Goal: Navigation & Orientation: Find specific page/section

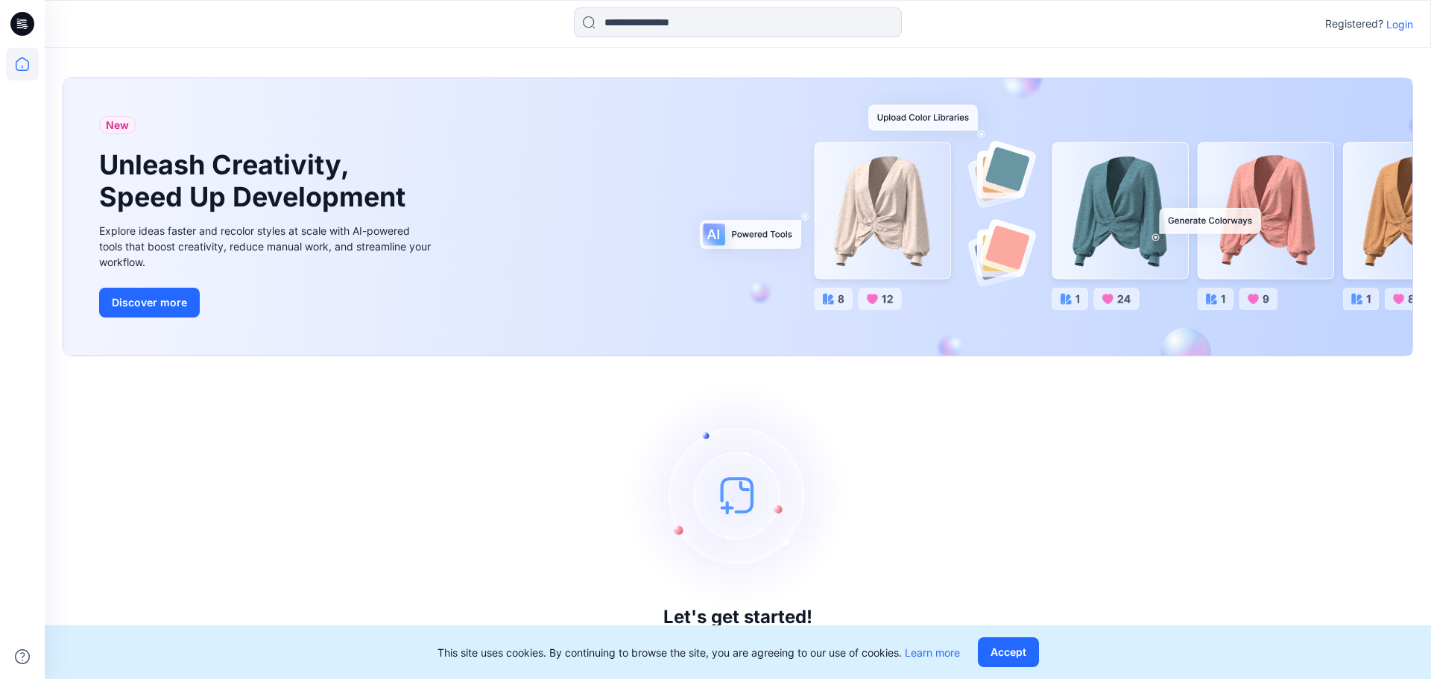
click at [40, 75] on div at bounding box center [22, 339] width 45 height 679
click at [33, 73] on icon at bounding box center [22, 64] width 33 height 33
click at [27, 32] on icon at bounding box center [22, 24] width 24 height 24
click at [28, 28] on icon at bounding box center [22, 24] width 24 height 24
click at [31, 78] on icon at bounding box center [22, 64] width 33 height 33
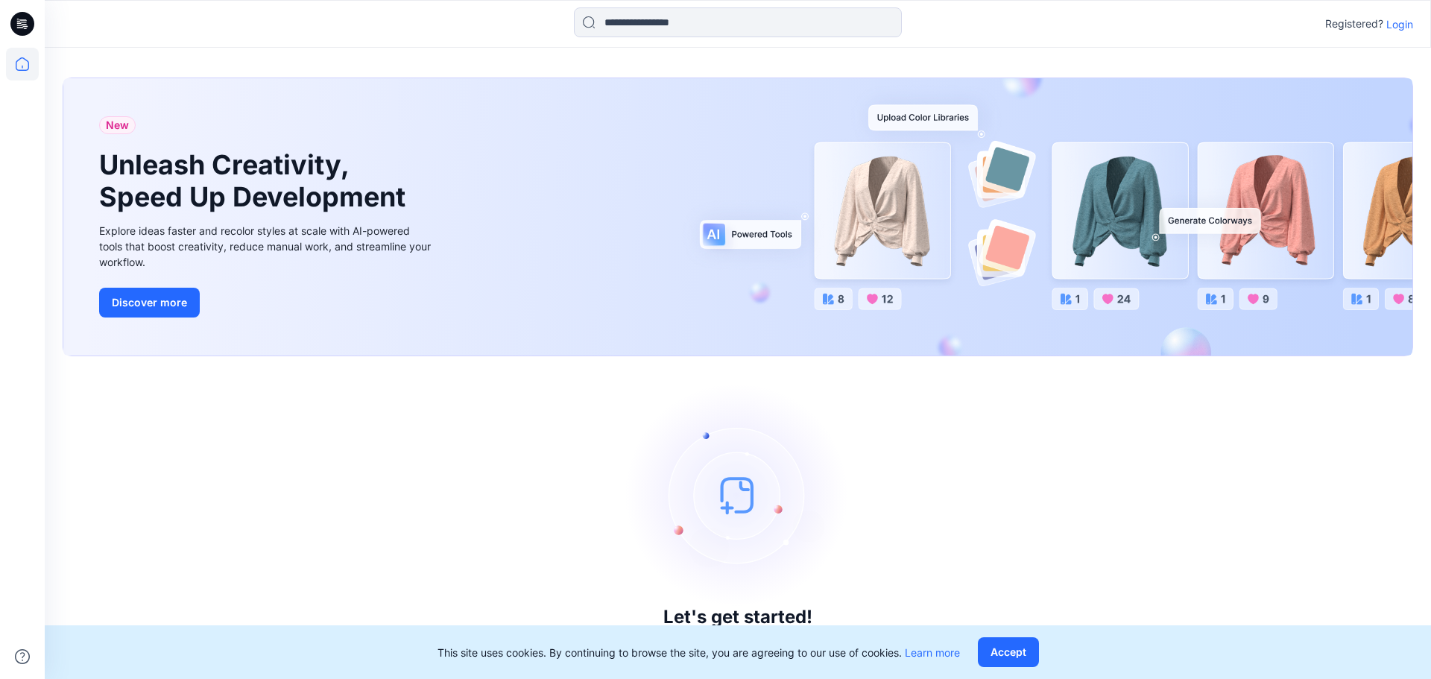
click at [28, 146] on div at bounding box center [22, 363] width 33 height 631
click at [1401, 32] on div "Registered? Login" at bounding box center [1370, 24] width 88 height 18
click at [1402, 30] on p "Login" at bounding box center [1400, 24] width 27 height 16
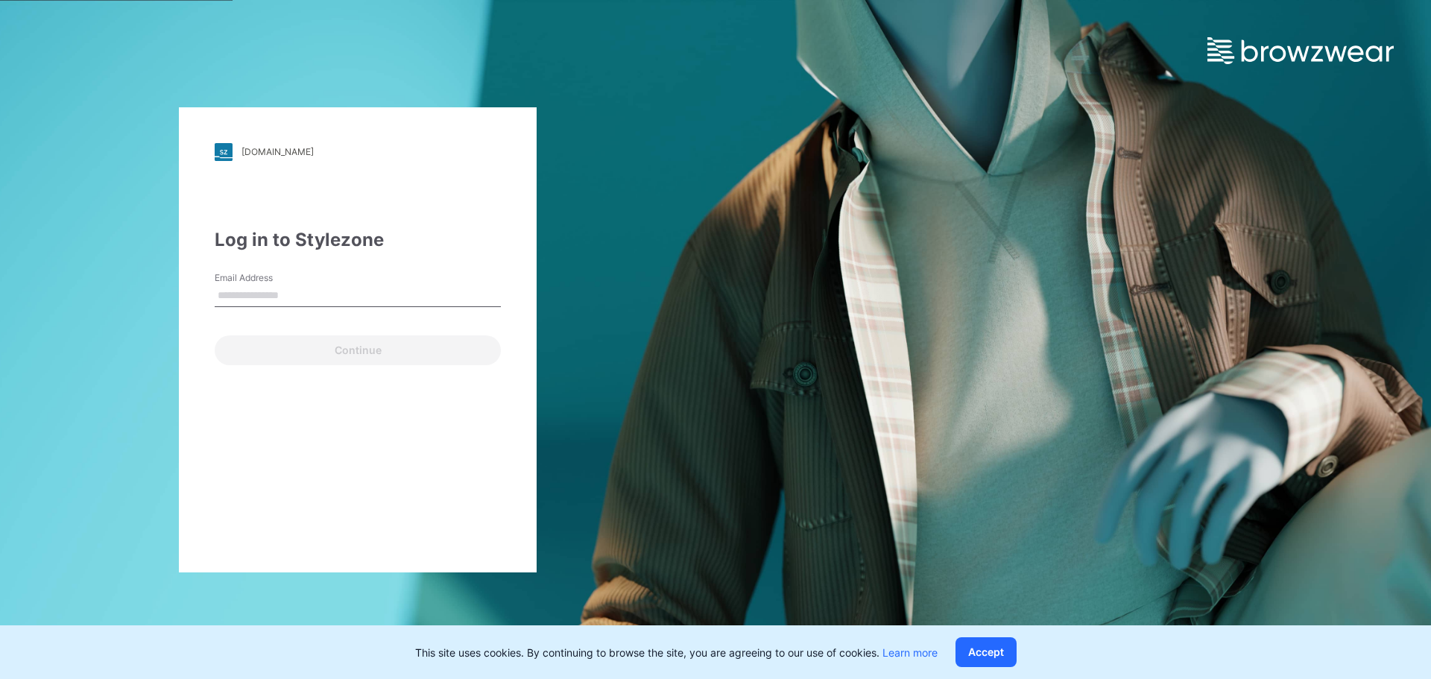
type input "**********"
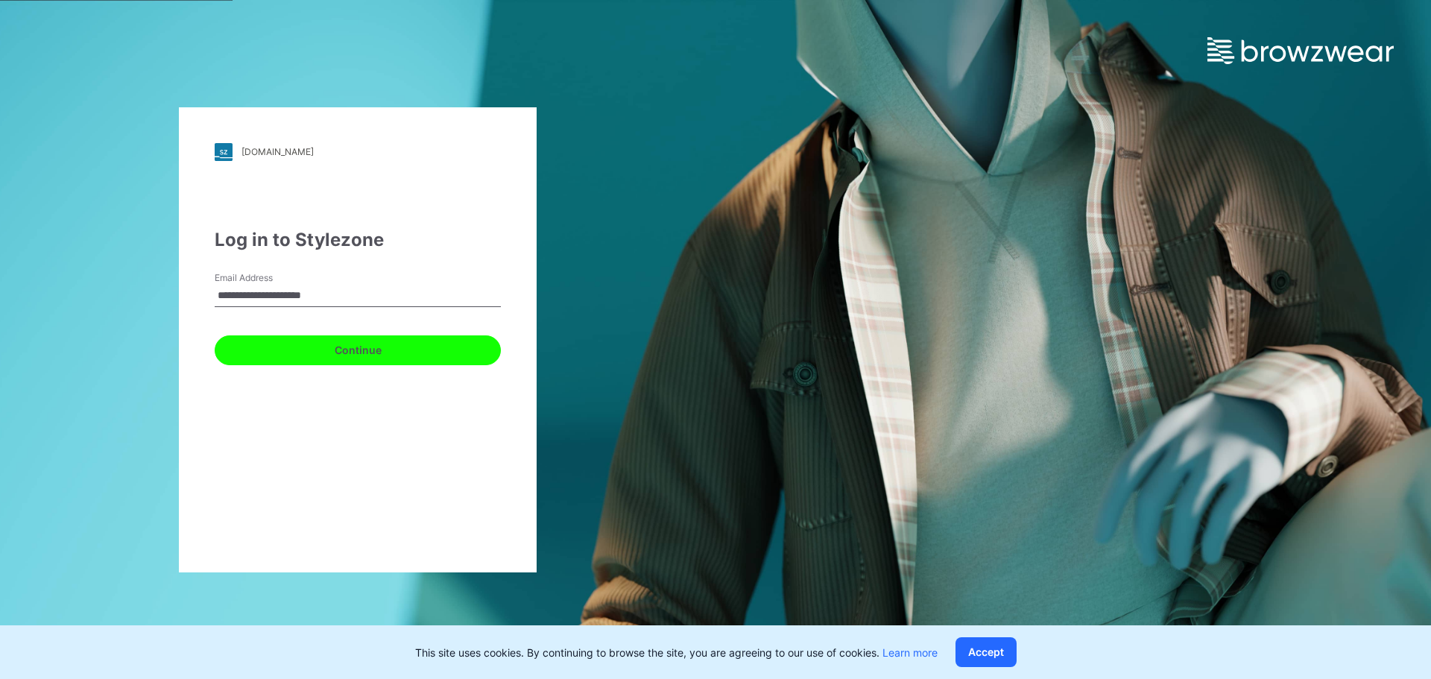
click at [351, 345] on button "Continue" at bounding box center [358, 351] width 286 height 30
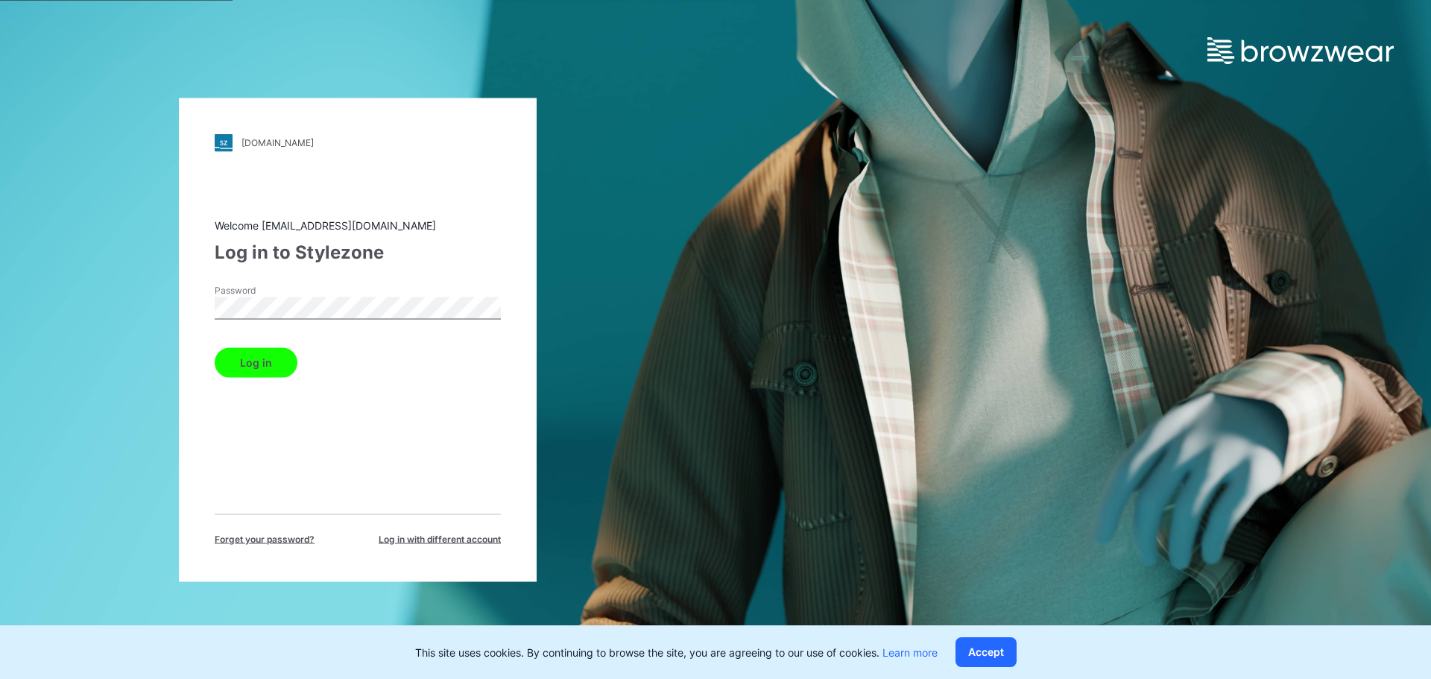
click at [276, 367] on button "Log in" at bounding box center [256, 362] width 83 height 30
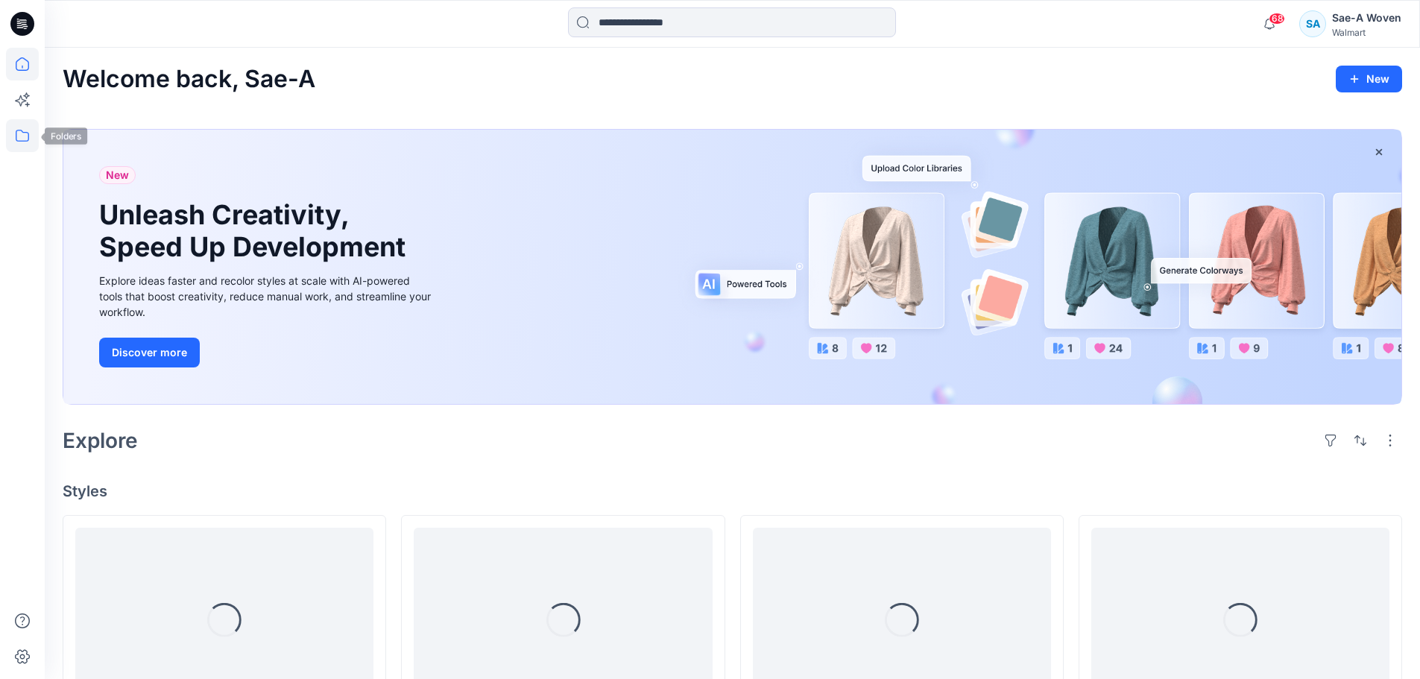
click at [13, 145] on icon at bounding box center [22, 135] width 33 height 33
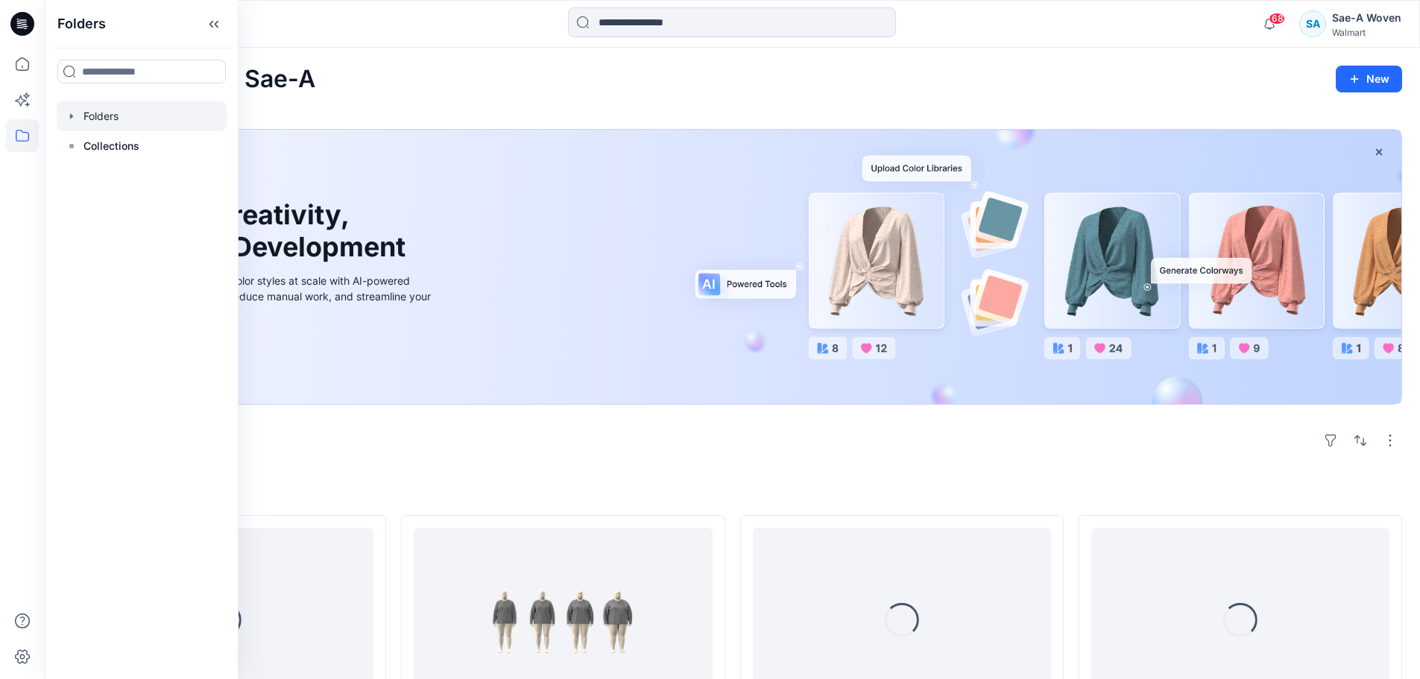
click at [110, 114] on div at bounding box center [142, 116] width 170 height 30
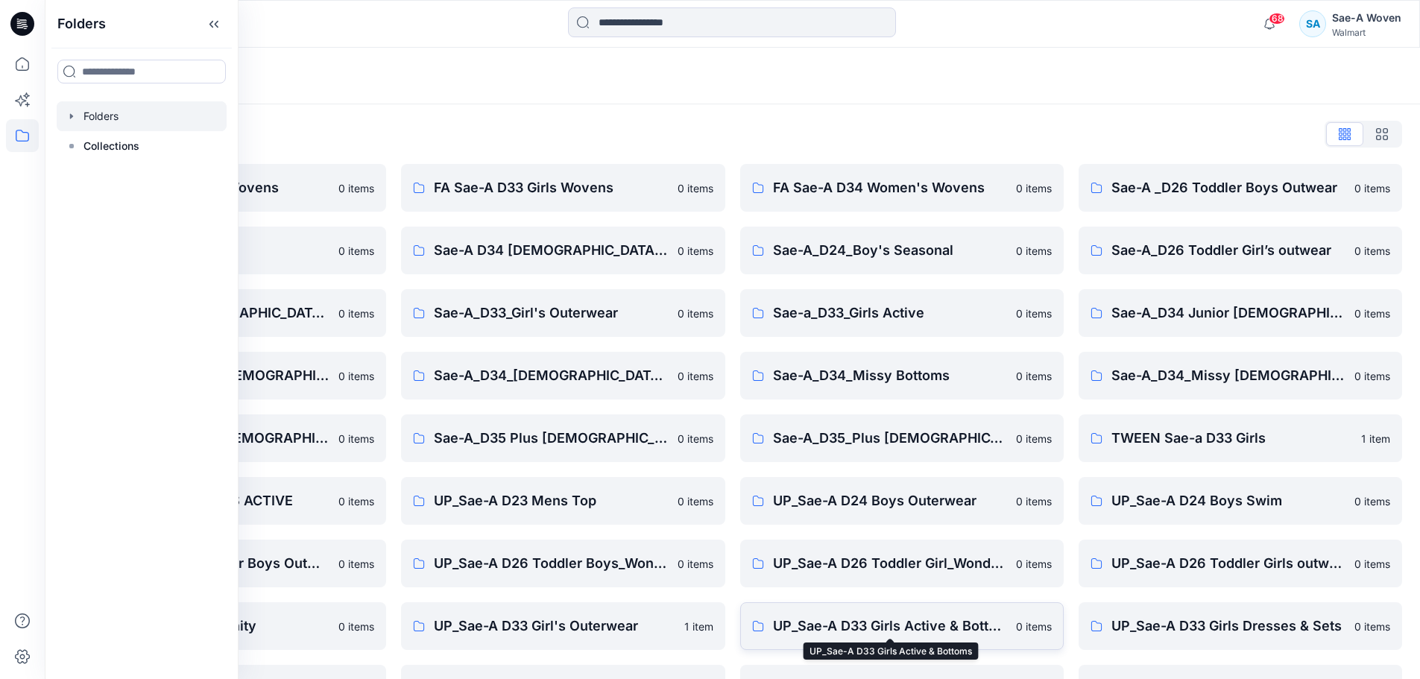
click at [971, 631] on p "UP_Sae-A D33 Girls Active & Bottoms" at bounding box center [890, 626] width 234 height 21
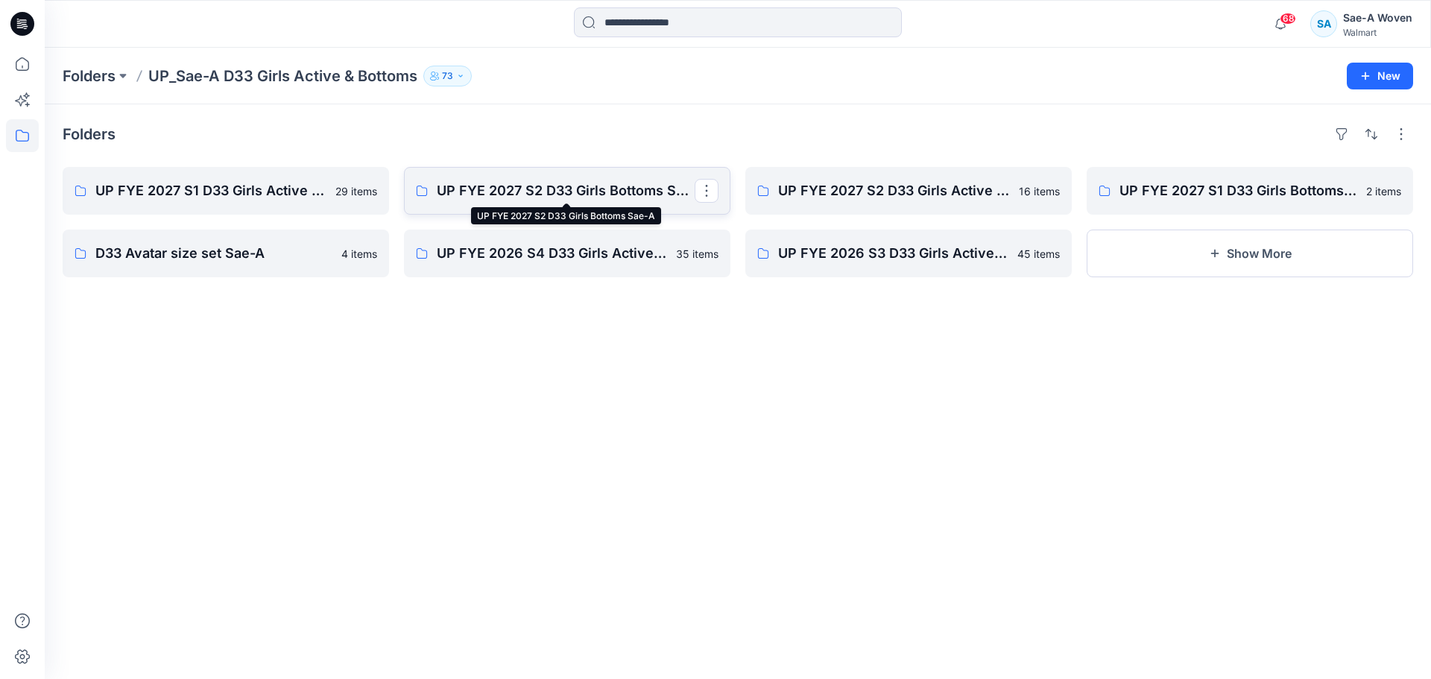
click at [499, 195] on p "UP FYE 2027 S2 D33 Girls Bottoms Sae-A" at bounding box center [566, 190] width 258 height 21
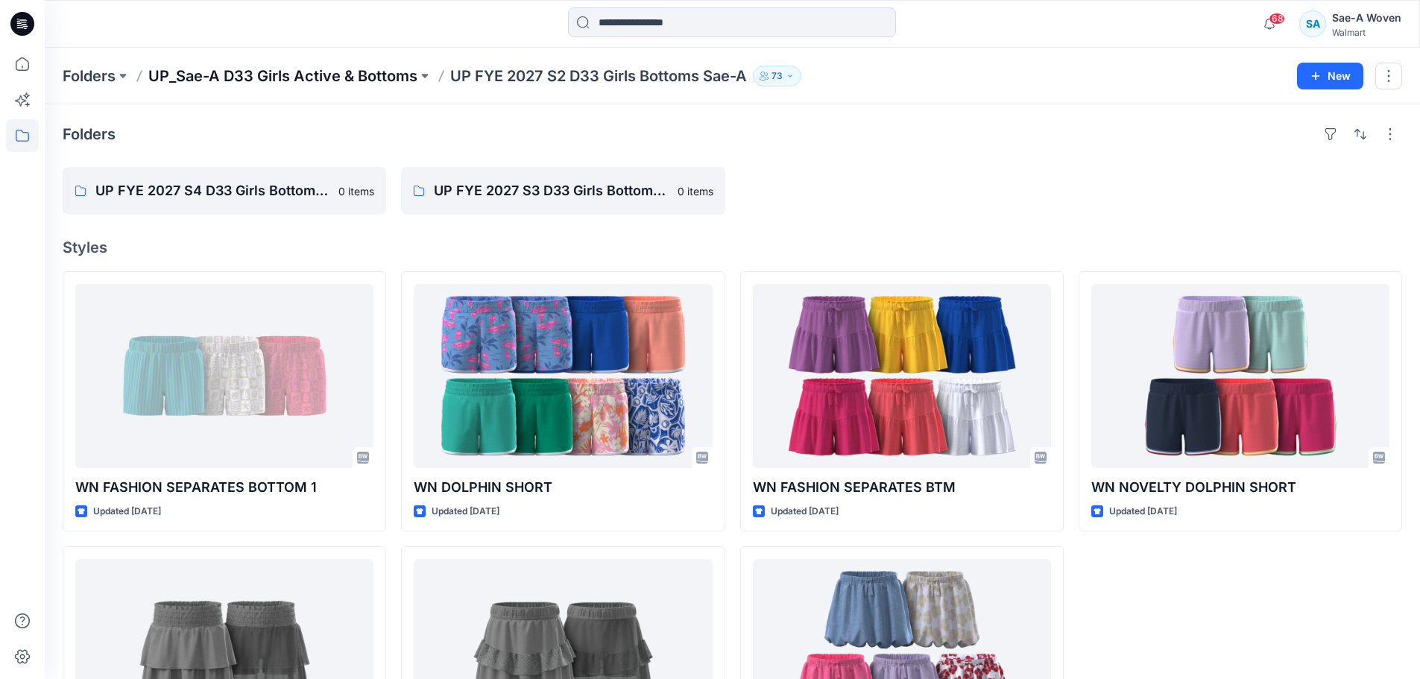
click at [359, 79] on p "UP_Sae-A D33 Girls Active & Bottoms" at bounding box center [282, 76] width 269 height 21
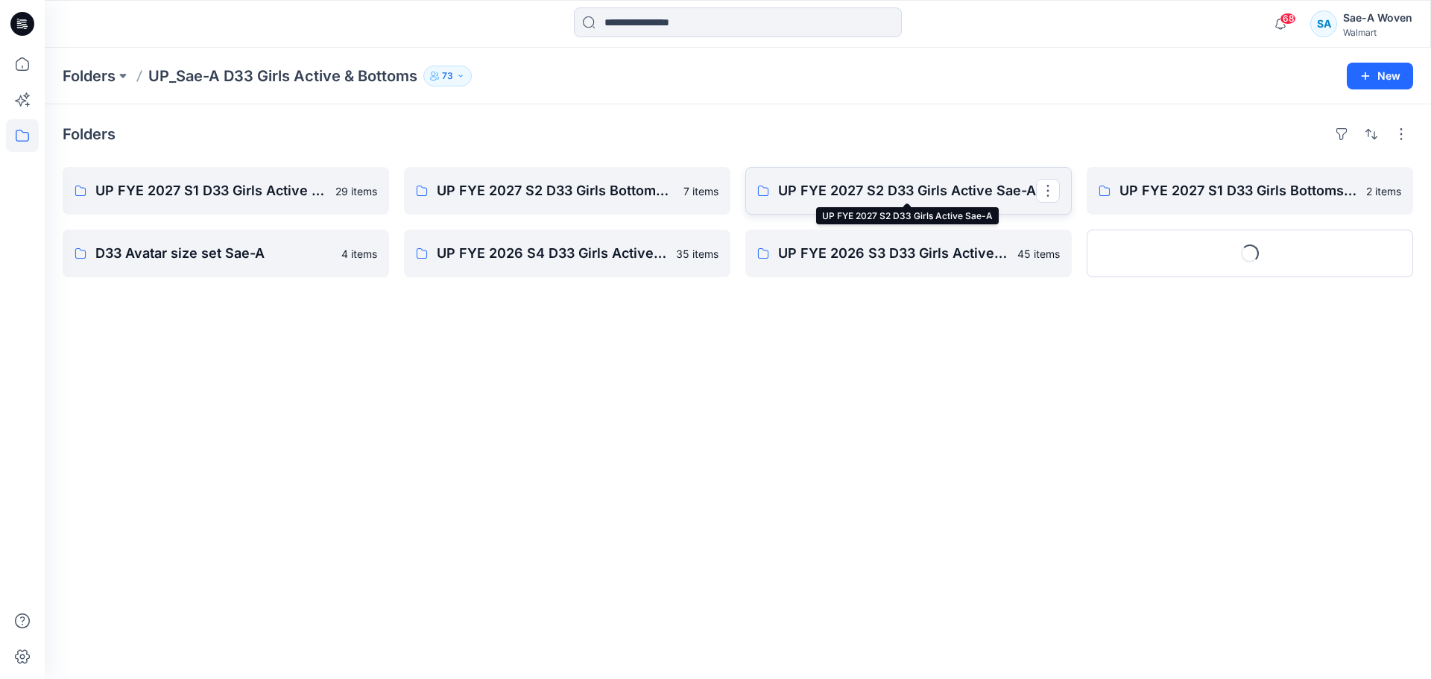
click at [968, 195] on p "UP FYE 2027 S2 D33 Girls Active Sae-A" at bounding box center [907, 190] width 258 height 21
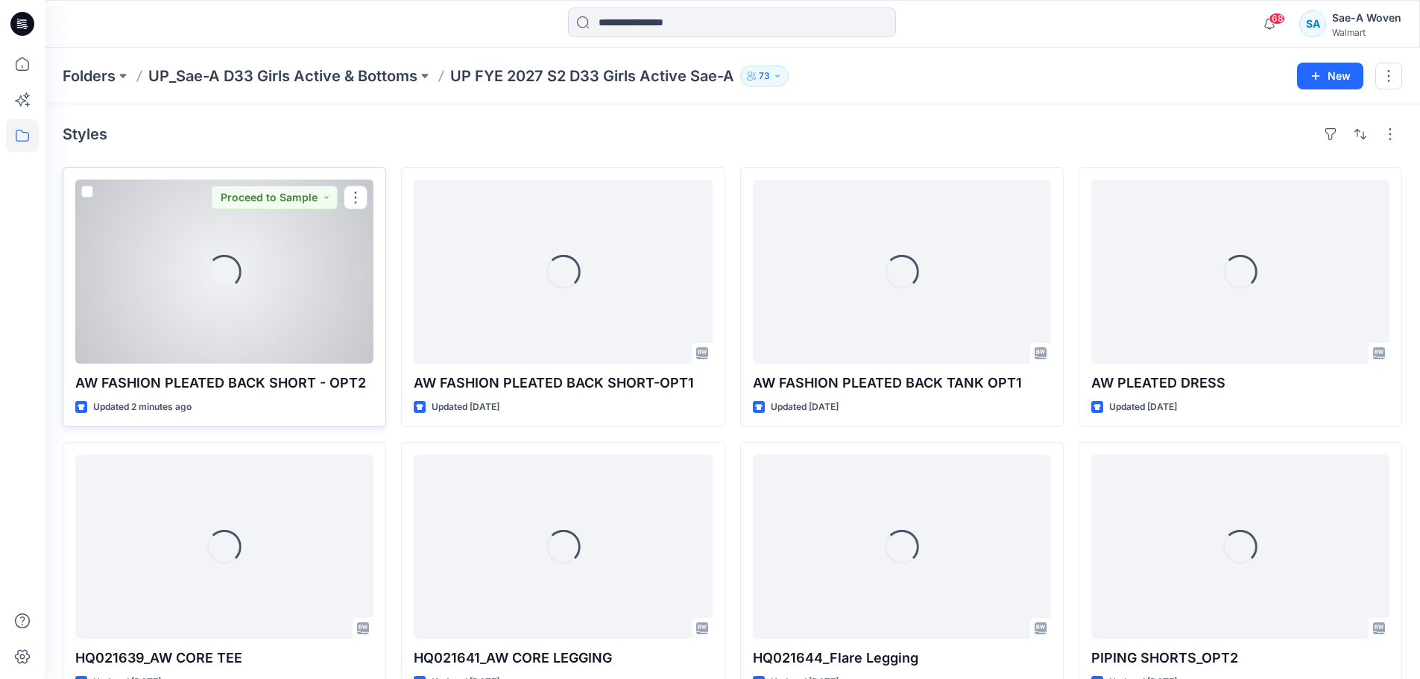
click at [271, 329] on div "Loading..." at bounding box center [224, 272] width 298 height 184
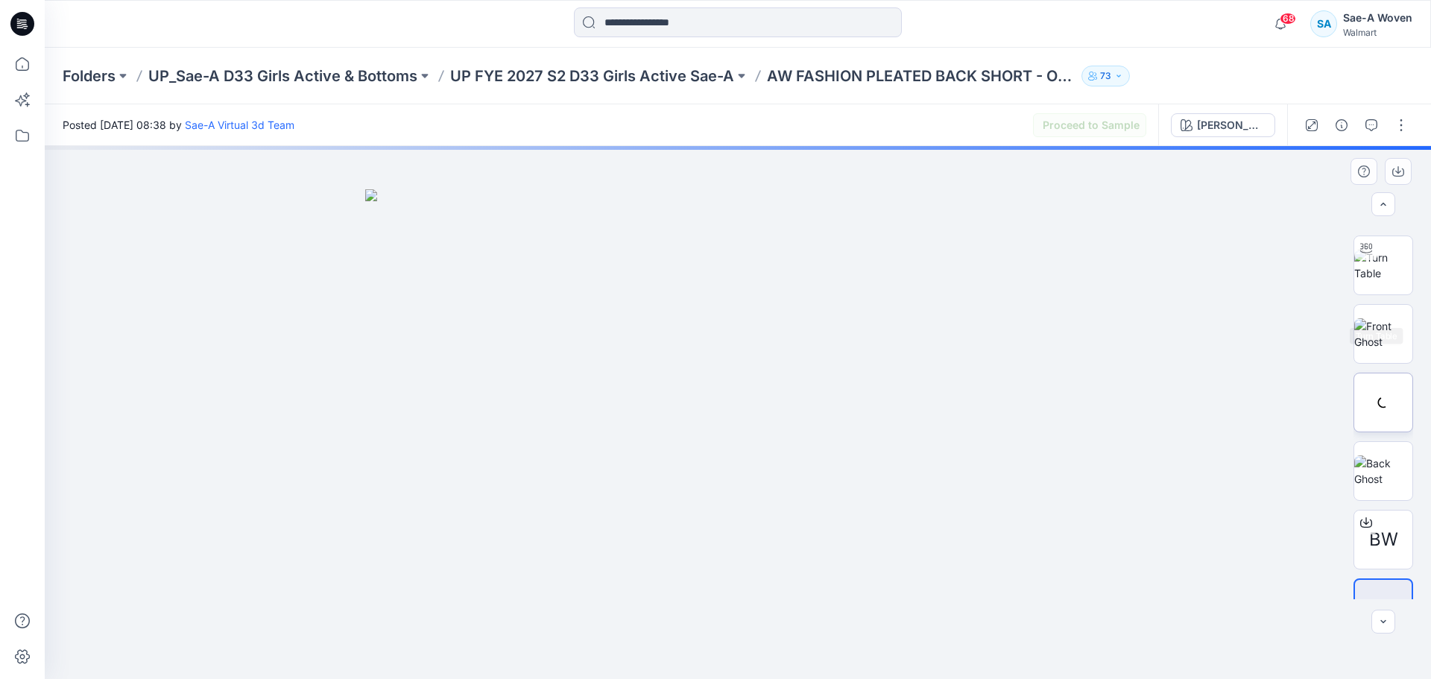
scroll to position [98, 0]
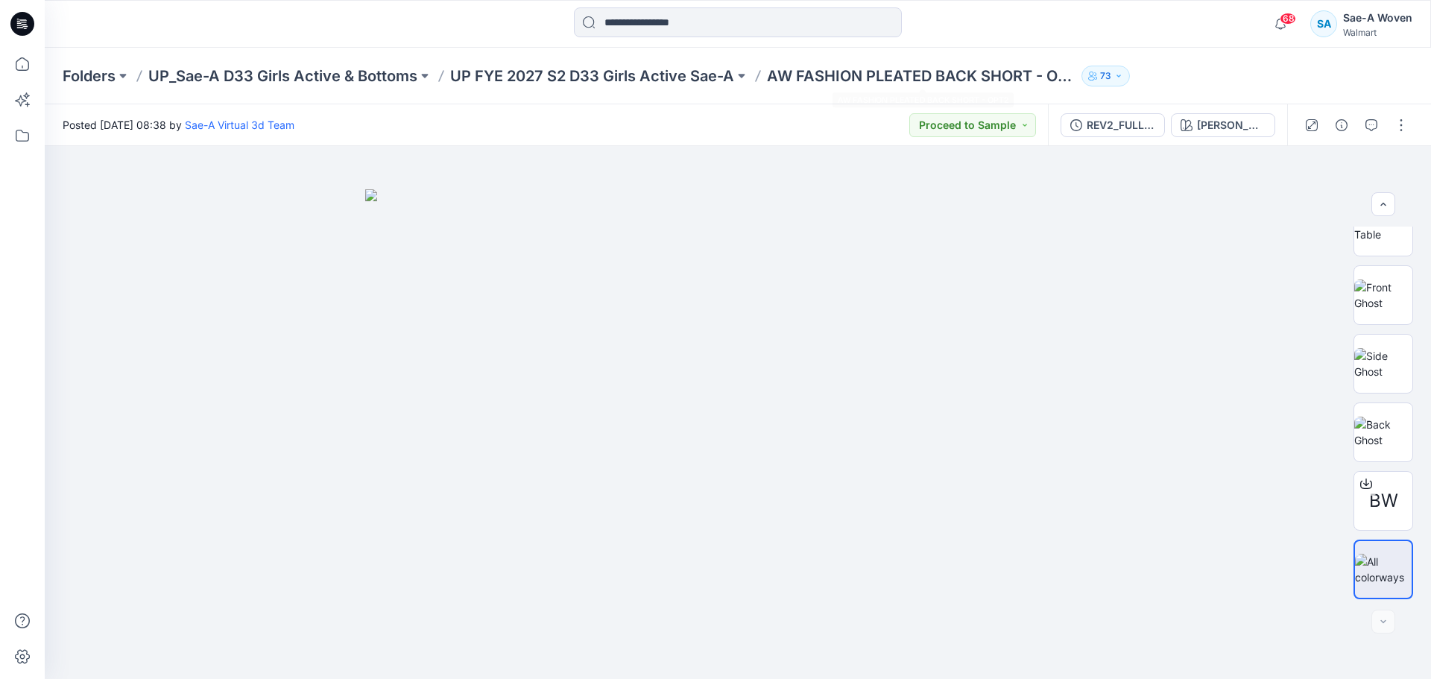
click at [1138, 38] on div "68 Notifications Sae-A Virtual 3d Team has updated AW FASHION PLEATED BACK SHOR…" at bounding box center [738, 23] width 1386 height 33
